Goal: Task Accomplishment & Management: Complete application form

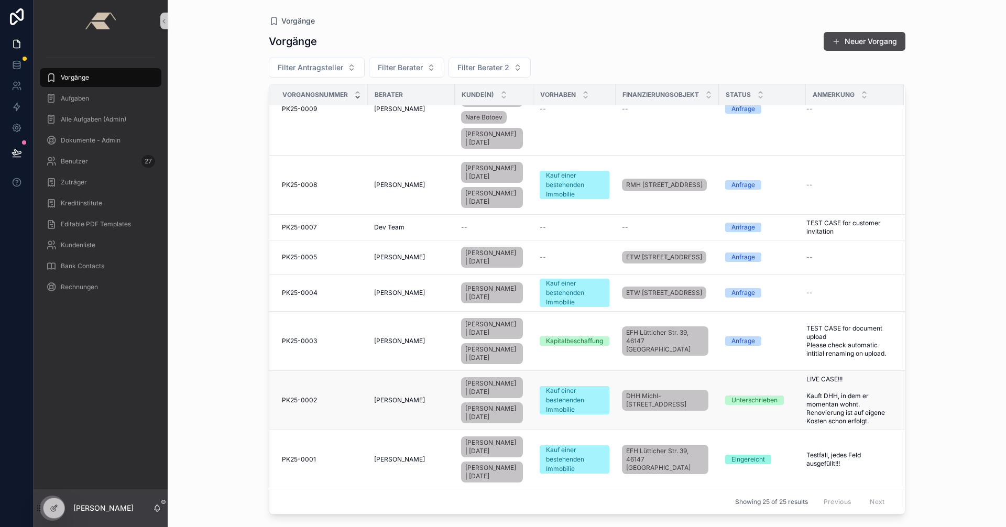
scroll to position [929, 0]
click at [338, 396] on div "PK25-0002 PK25-0002" at bounding box center [322, 400] width 80 height 8
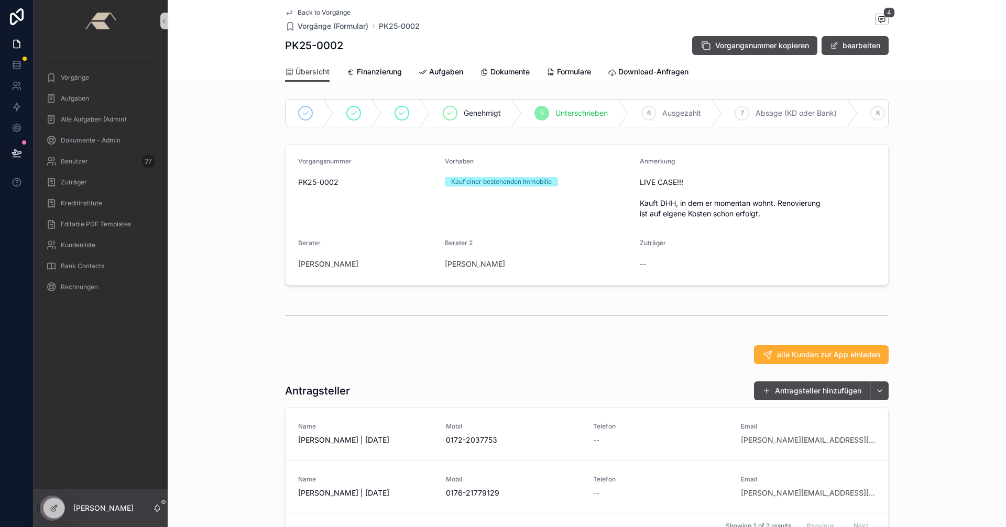
scroll to position [604, 0]
click at [437, 444] on icon "scrollable content" at bounding box center [439, 440] width 8 height 8
click at [245, 203] on div "Vorgangsnummer PK25-0002 Vorhaben Kauf einer bestehenden Immobilie Anmerkung LI…" at bounding box center [587, 215] width 838 height 150
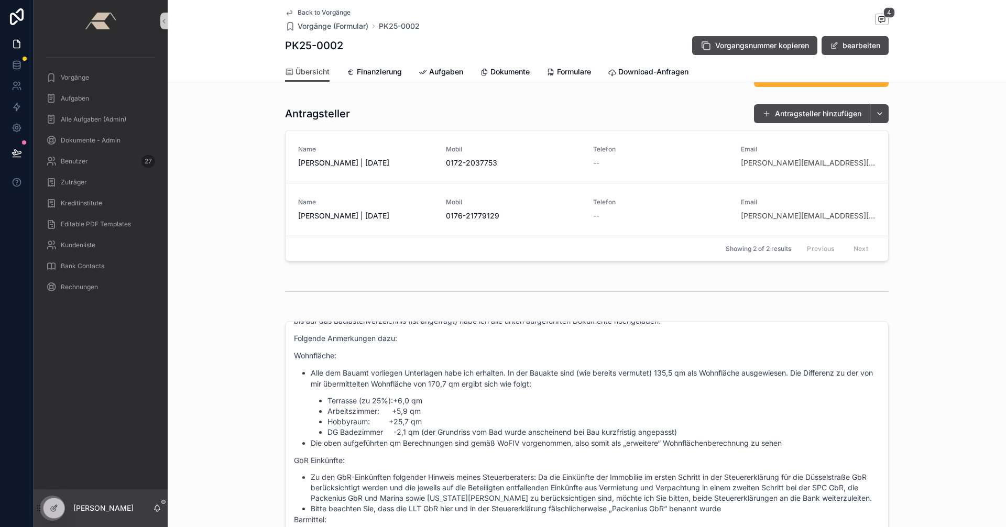
scroll to position [0, 0]
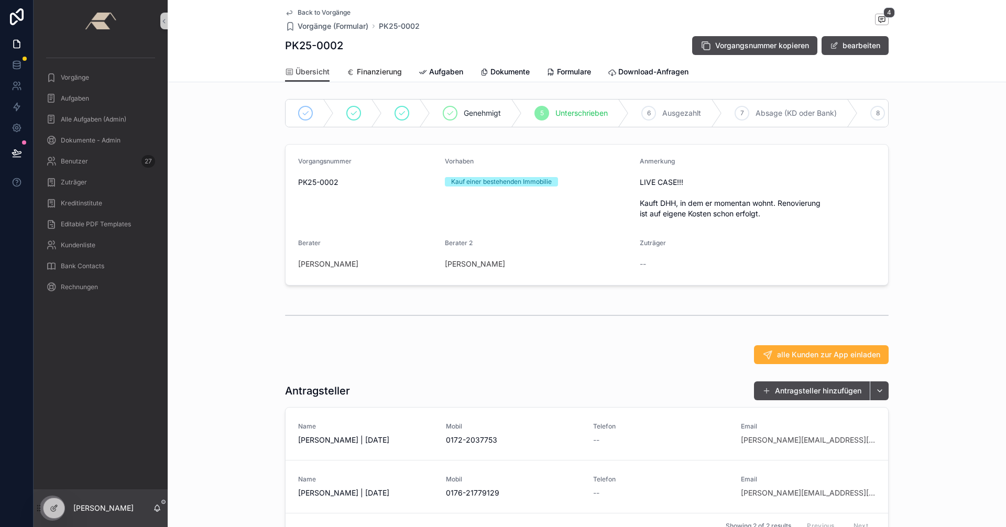
click at [372, 75] on span "Finanzierung" at bounding box center [379, 72] width 45 height 10
